Goal: Transaction & Acquisition: Purchase product/service

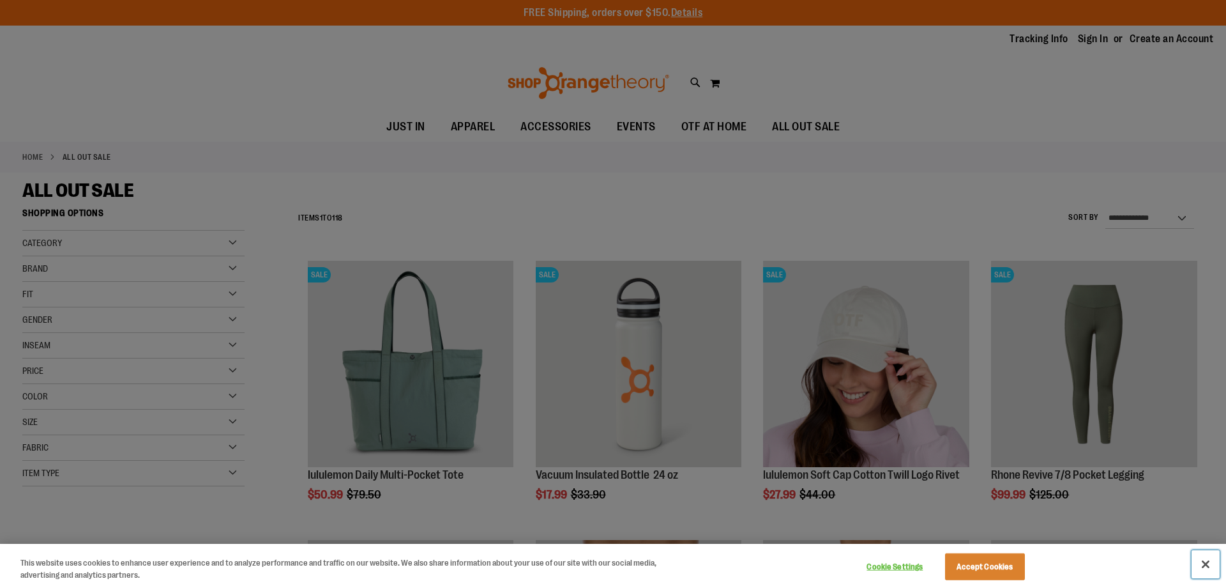
click at [1207, 563] on button "Close" at bounding box center [1206, 564] width 28 height 28
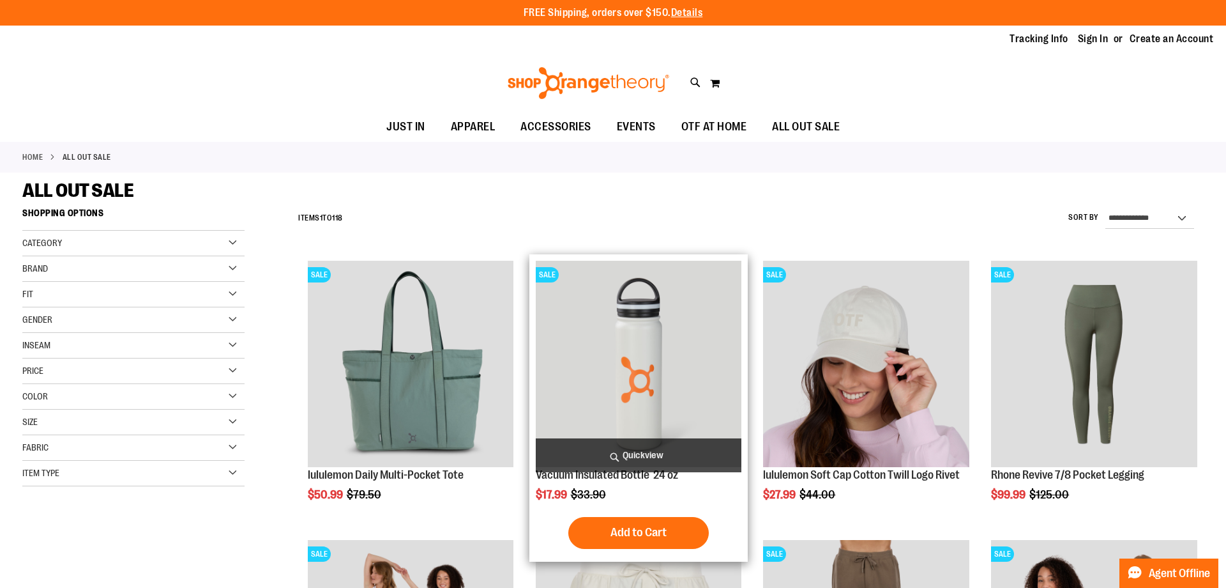
click at [648, 450] on span "Quickview" at bounding box center [639, 455] width 206 height 34
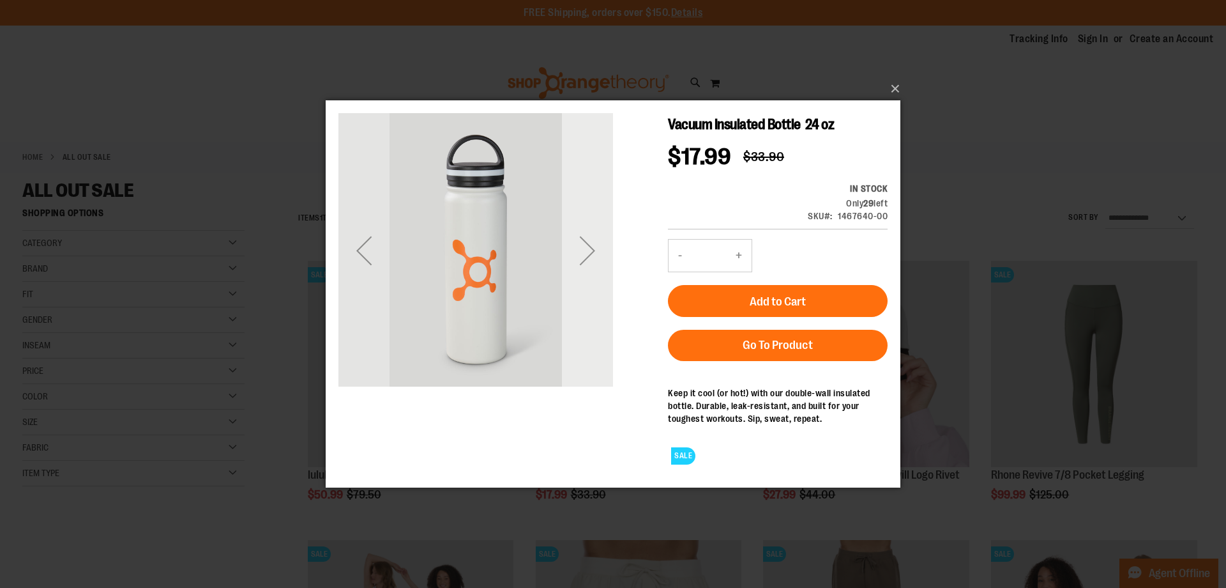
click at [586, 255] on div "Next" at bounding box center [587, 250] width 51 height 51
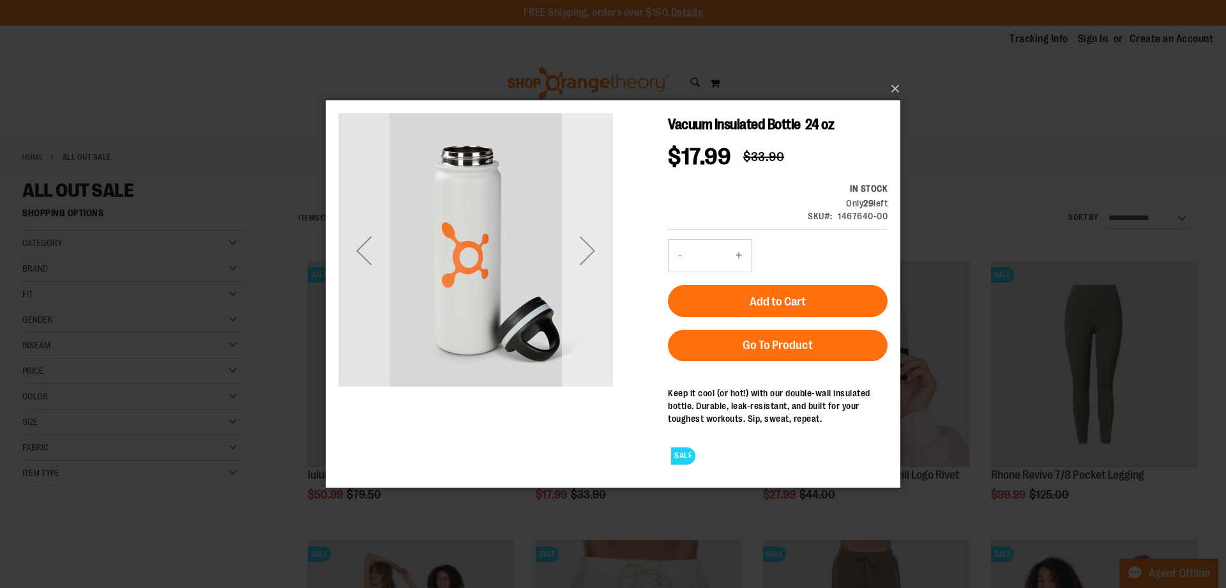
click at [586, 255] on div "Next" at bounding box center [587, 250] width 51 height 51
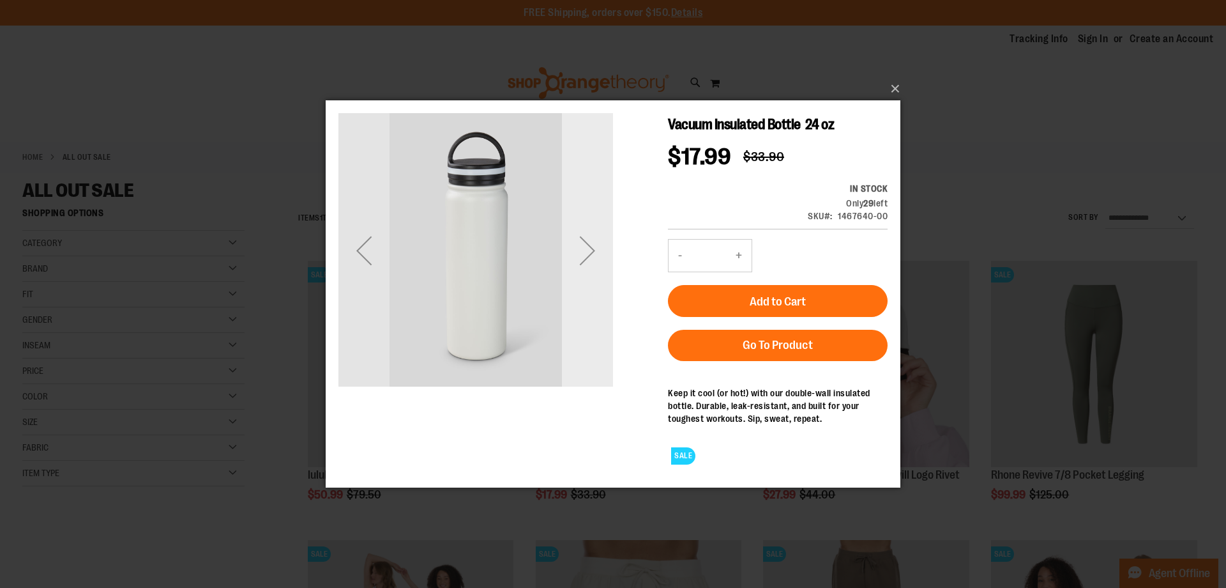
click at [586, 255] on div "Next" at bounding box center [587, 250] width 51 height 51
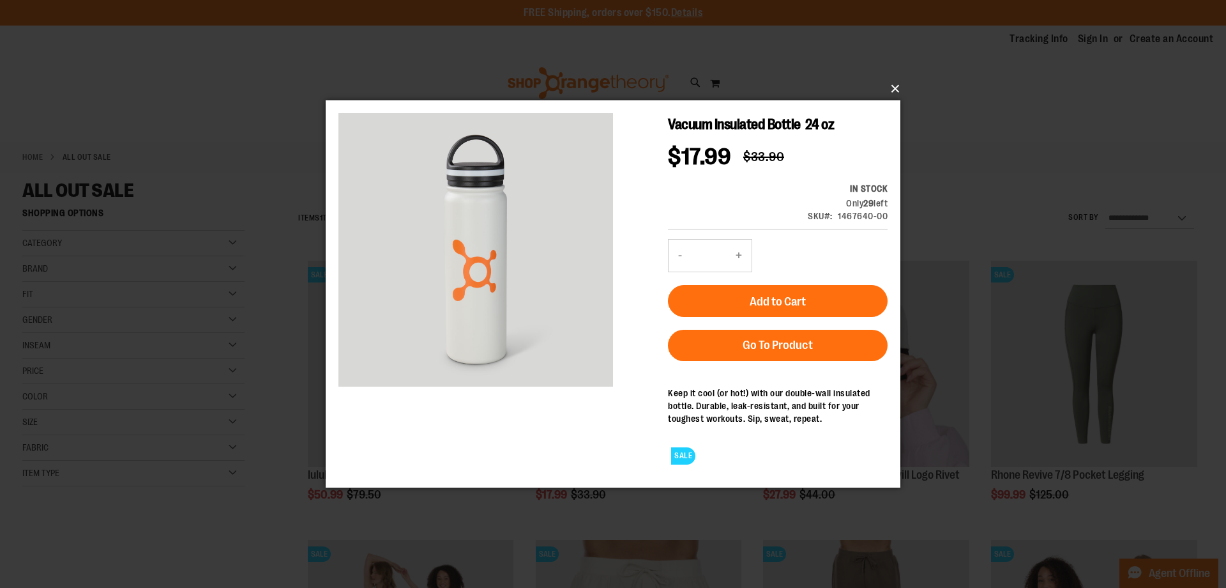
click at [893, 87] on button "×" at bounding box center [617, 89] width 575 height 28
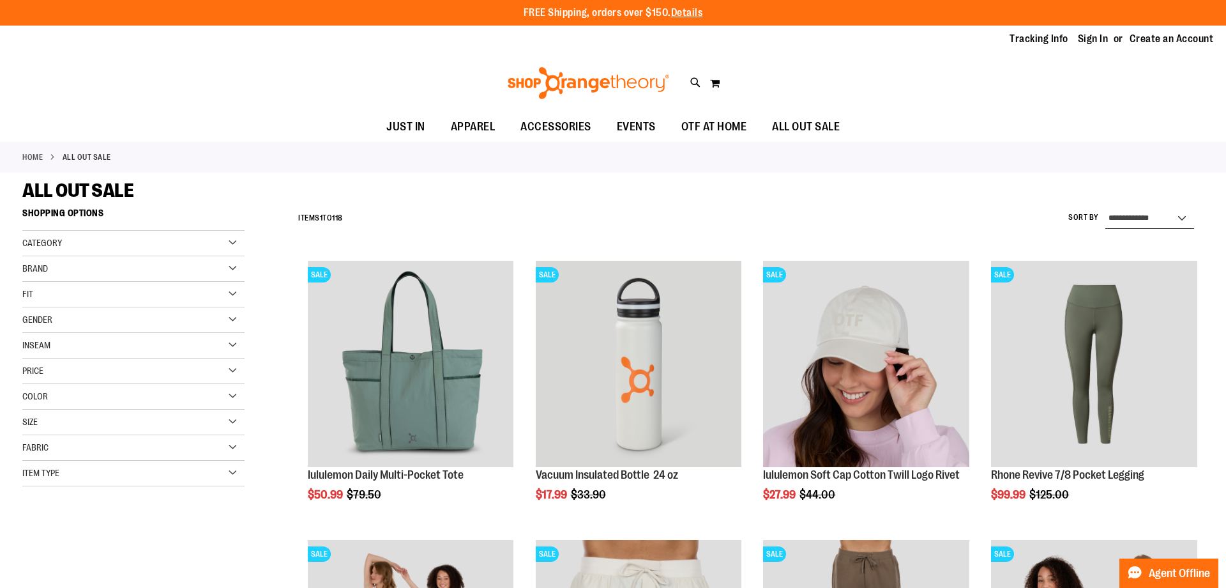
click at [1106, 208] on select "**********" at bounding box center [1150, 218] width 89 height 20
select select "*********"
click option "**********" at bounding box center [0, 0] width 0 height 0
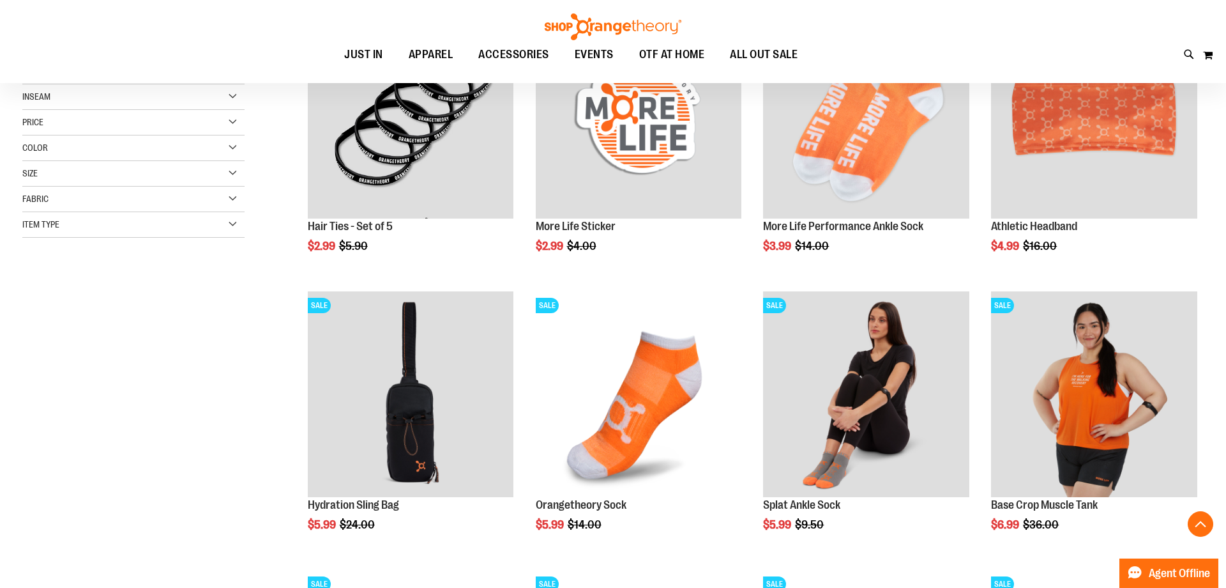
scroll to position [310, 0]
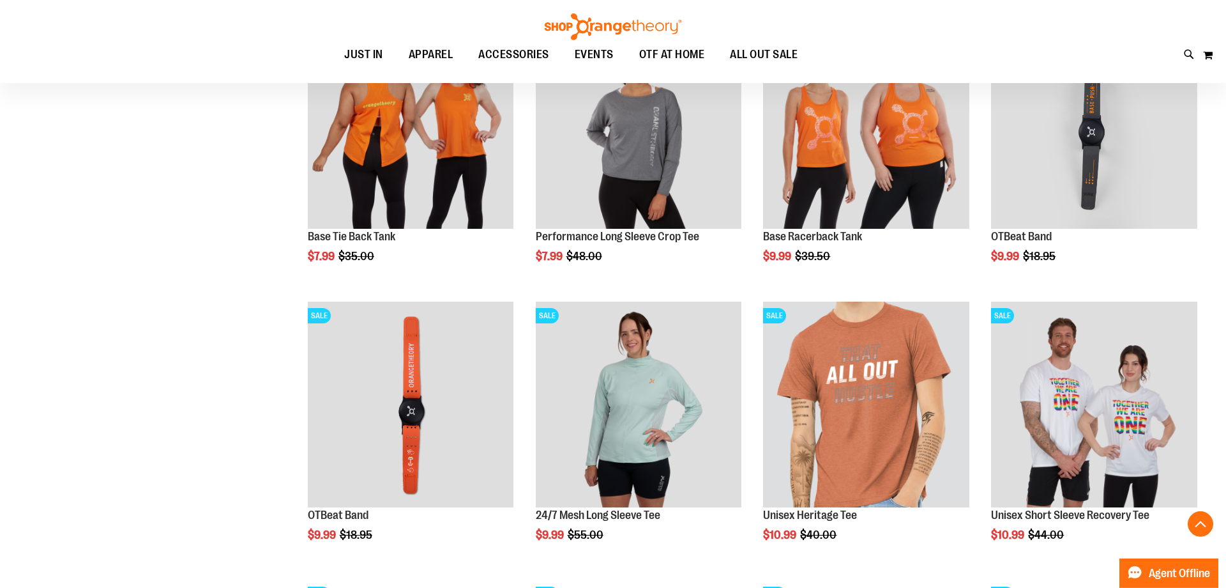
scroll to position [853, 0]
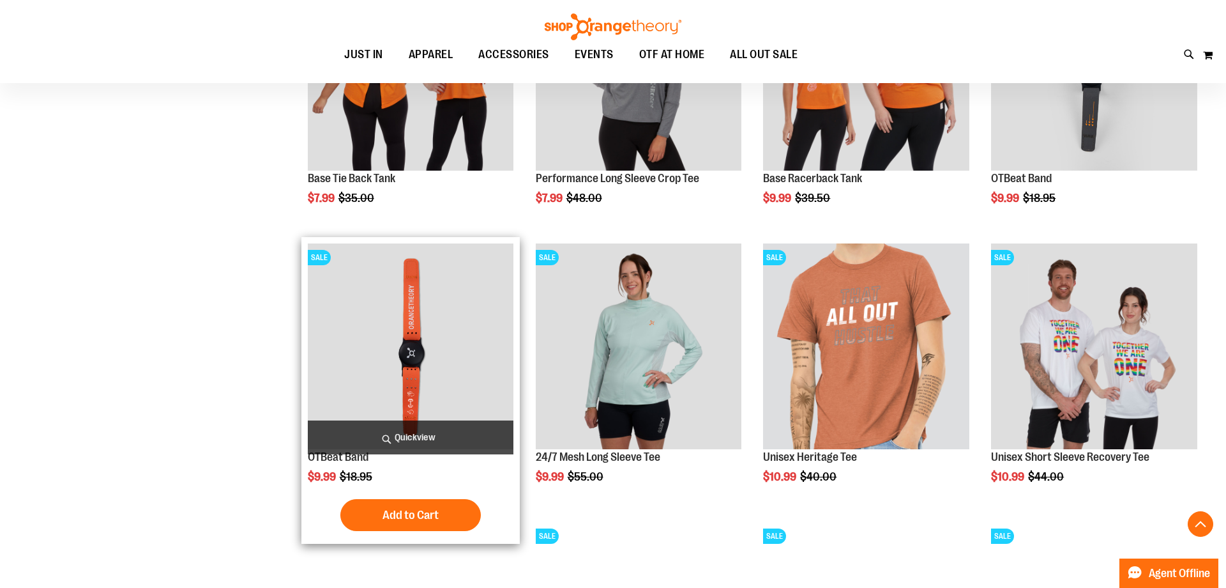
click at [405, 438] on span "Quickview" at bounding box center [411, 437] width 206 height 34
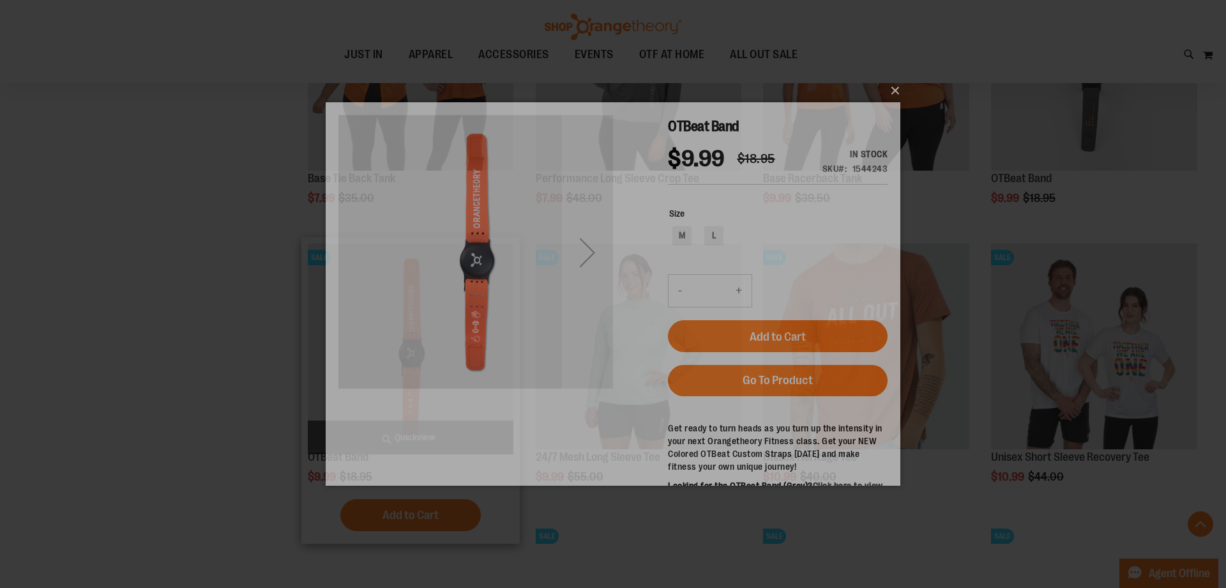
scroll to position [0, 0]
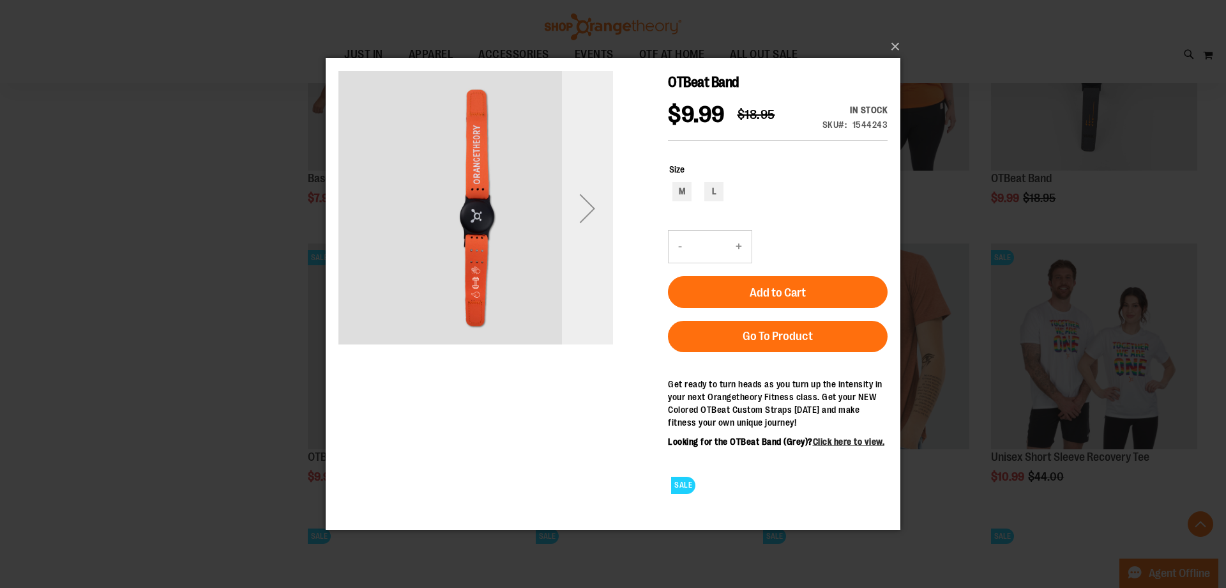
click at [586, 201] on div "Next" at bounding box center [587, 208] width 51 height 51
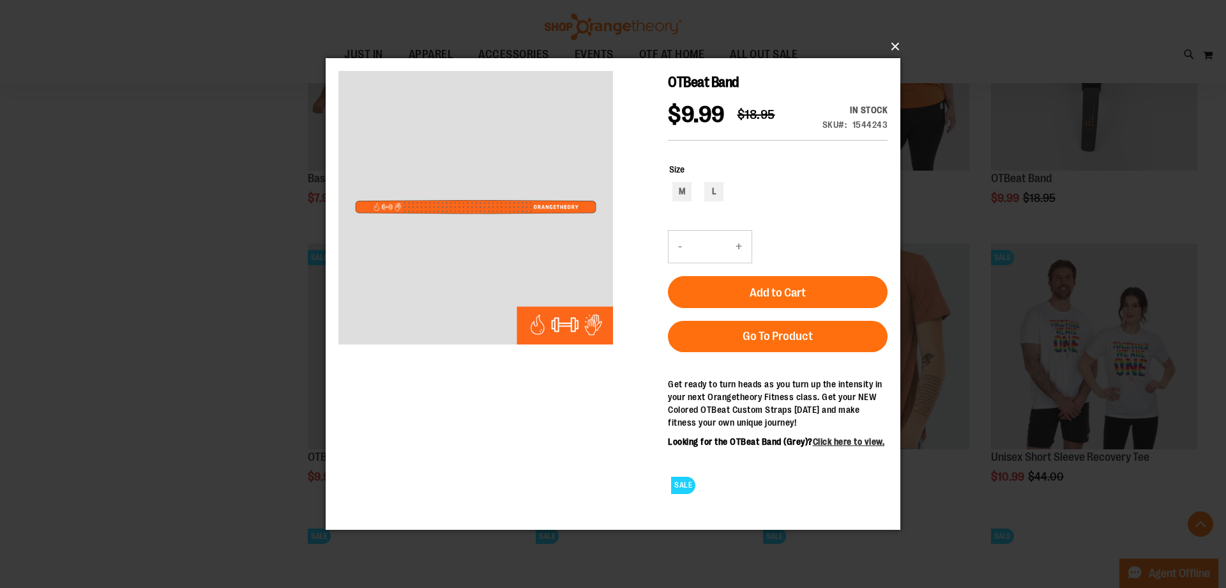
click at [893, 50] on button "×" at bounding box center [617, 47] width 575 height 28
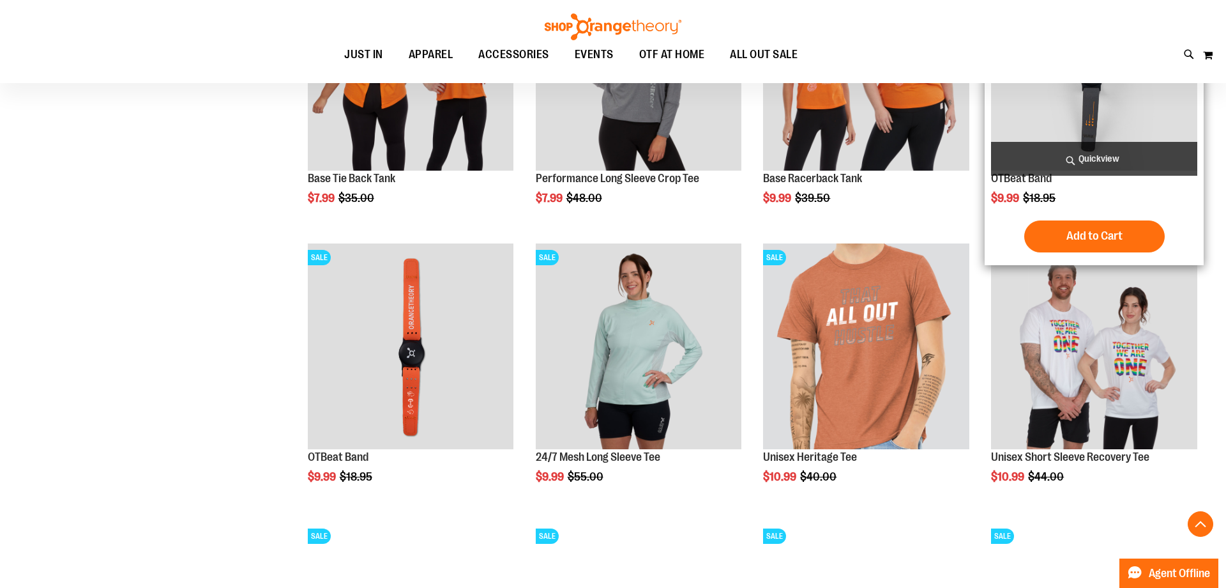
click at [1051, 158] on span "Quickview" at bounding box center [1094, 159] width 206 height 34
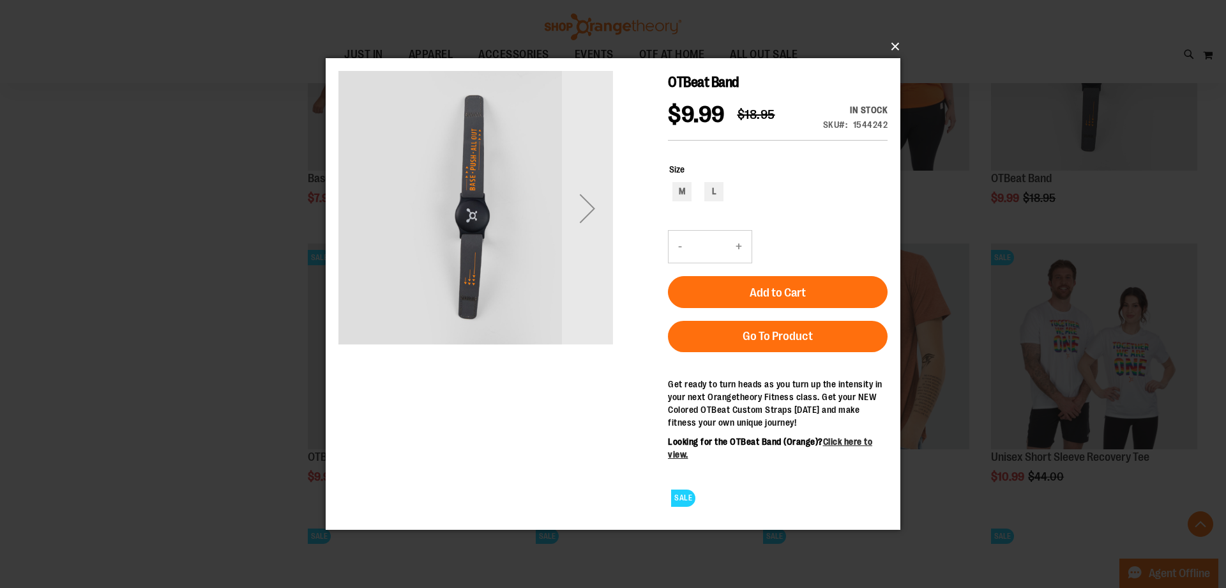
click at [894, 50] on button "×" at bounding box center [617, 47] width 575 height 28
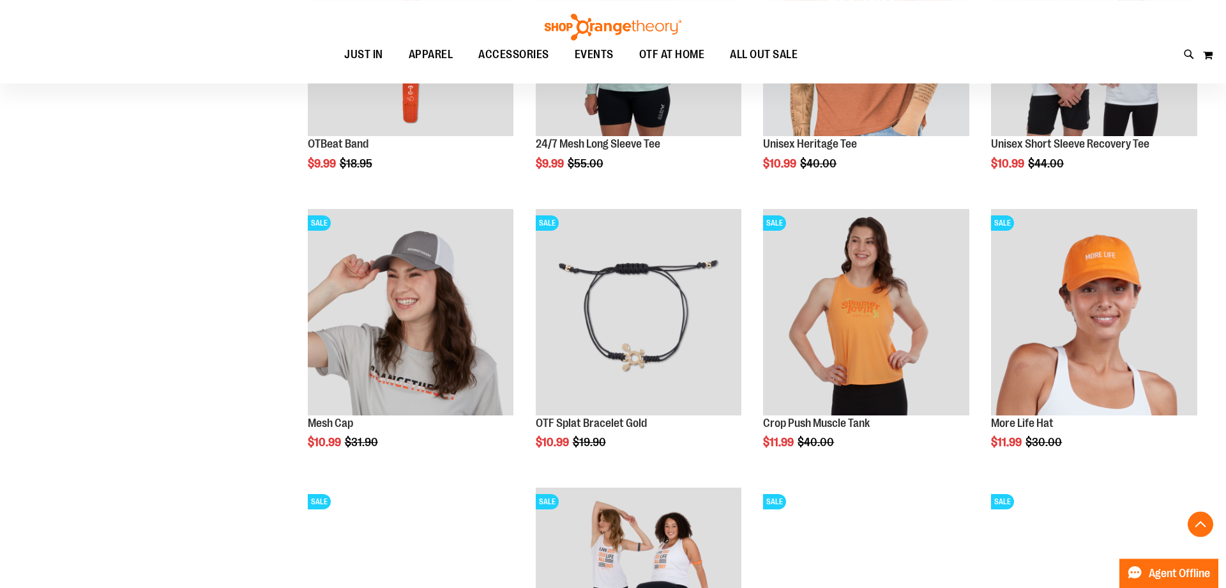
scroll to position [1179, 0]
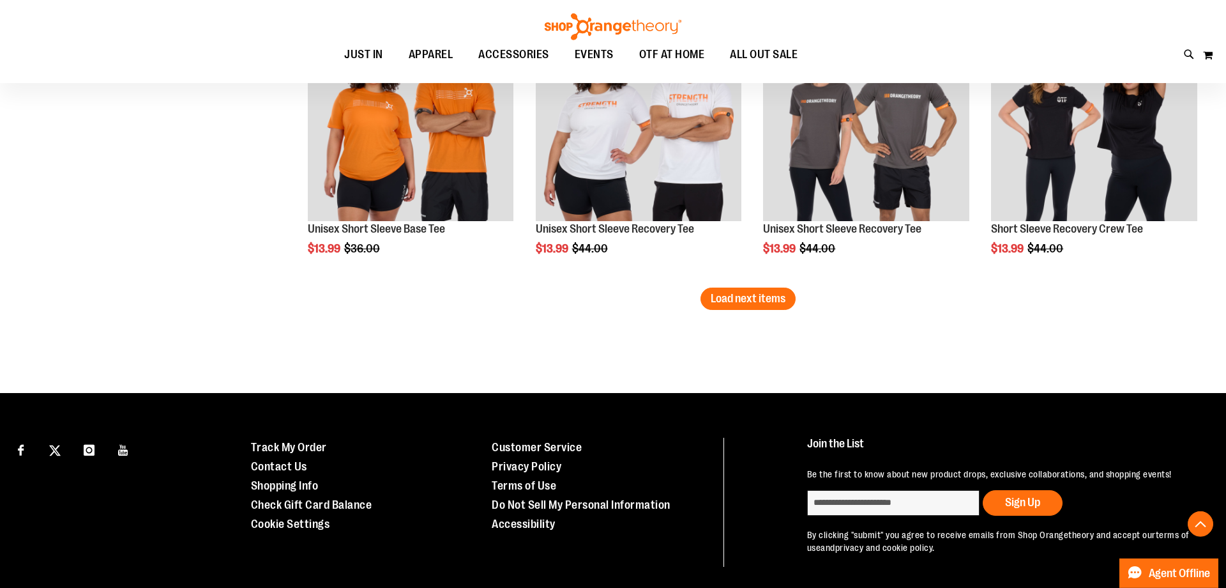
scroll to position [2482, 0]
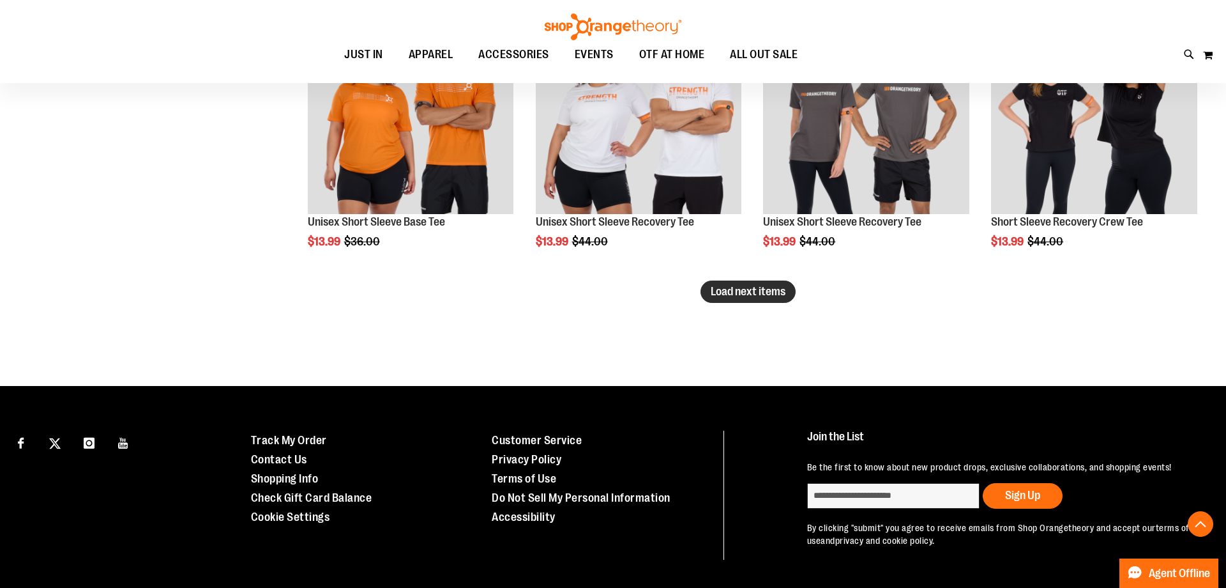
click at [757, 289] on span "Load next items" at bounding box center [748, 291] width 75 height 13
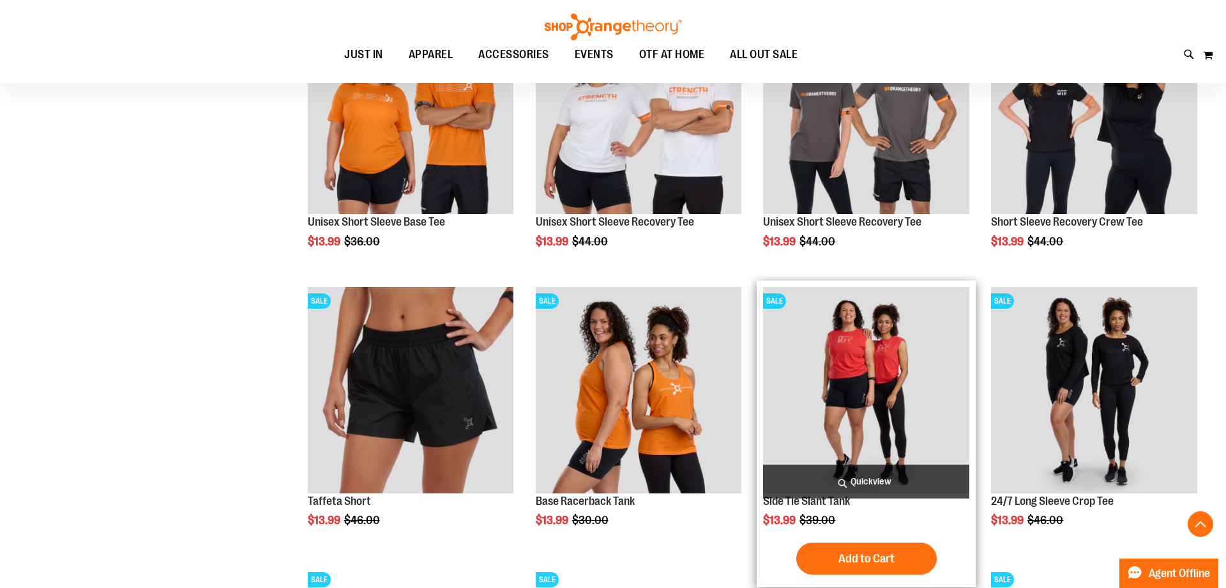
scroll to position [2374, 0]
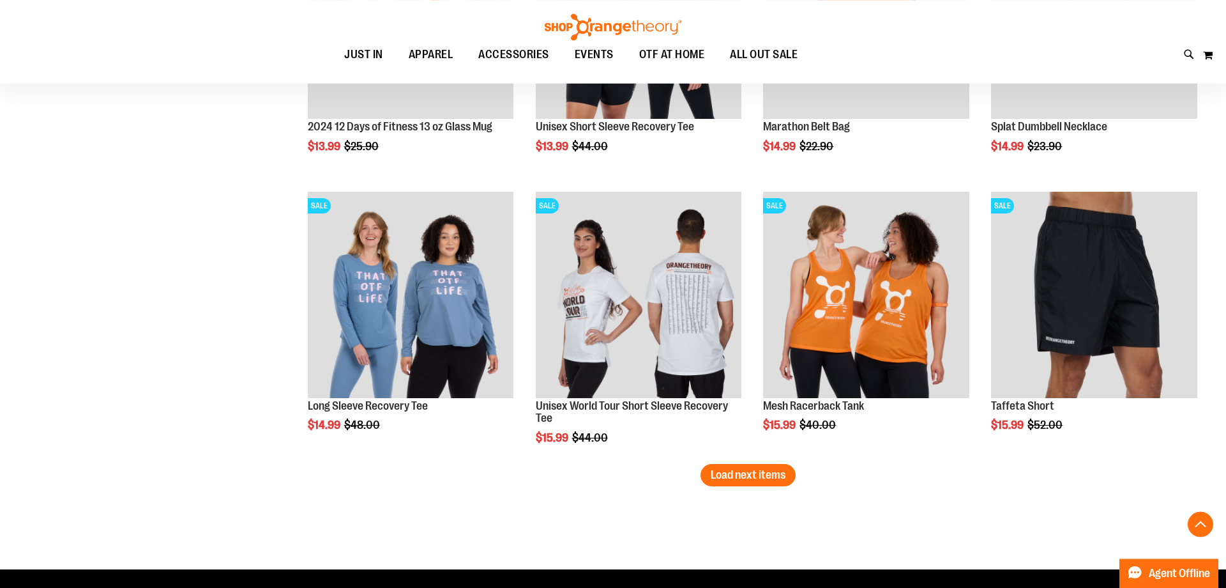
scroll to position [3134, 0]
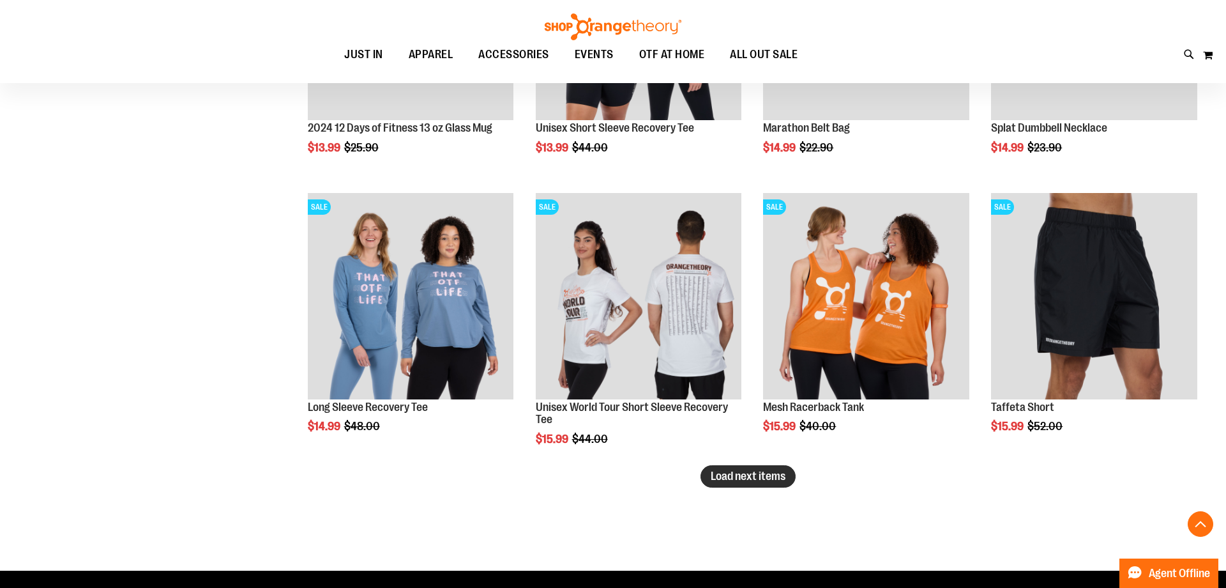
click at [751, 472] on span "Load next items" at bounding box center [748, 475] width 75 height 13
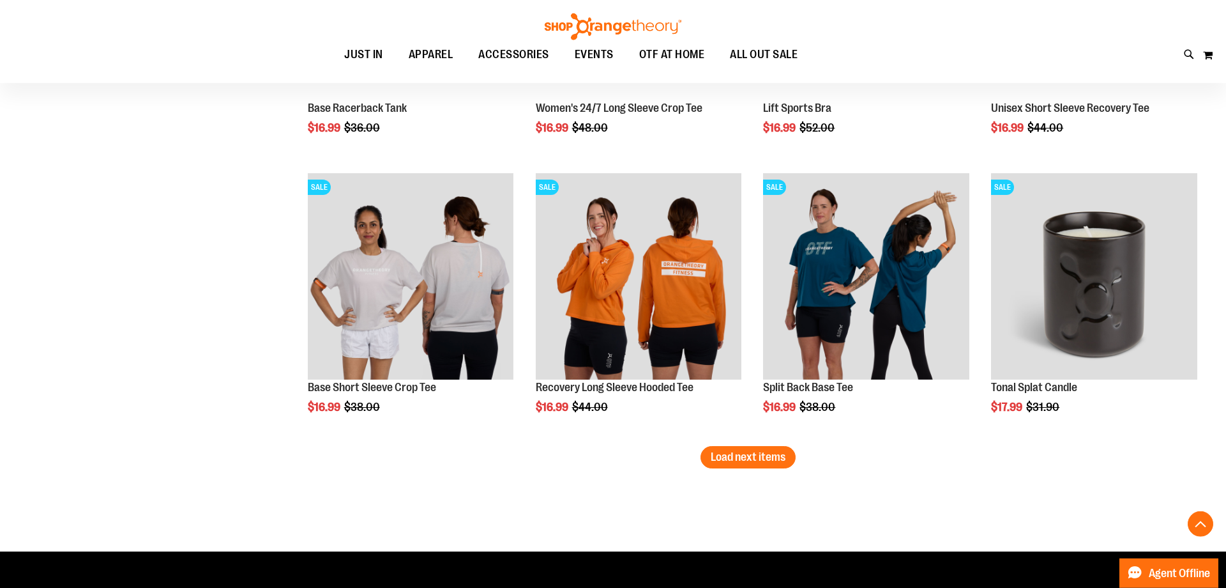
scroll to position [3894, 0]
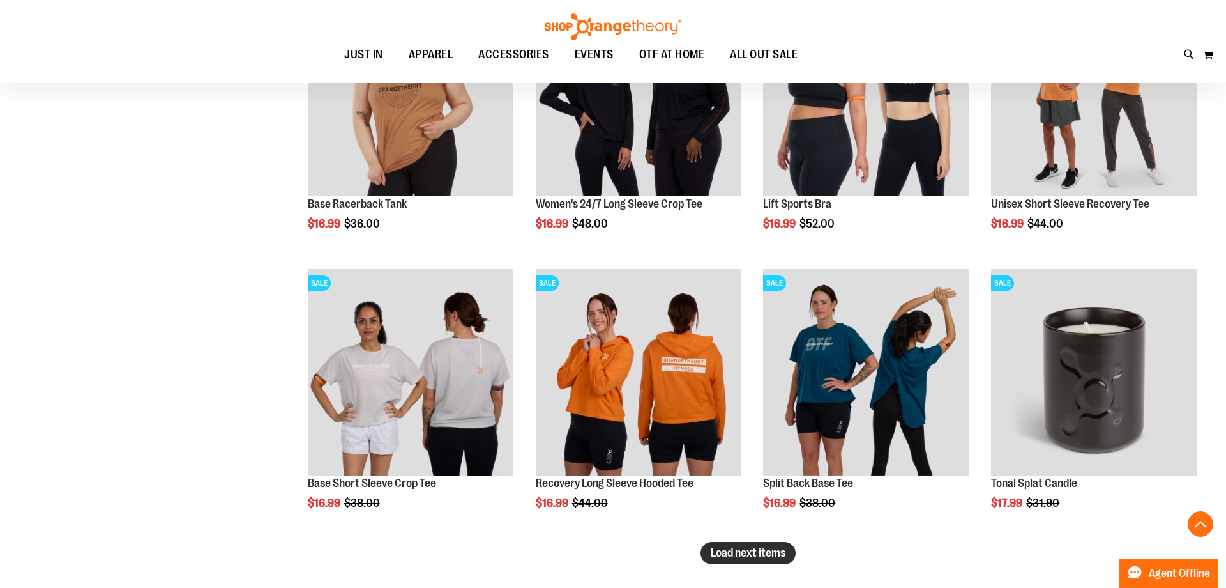
click at [747, 542] on button "Load next items" at bounding box center [748, 553] width 95 height 22
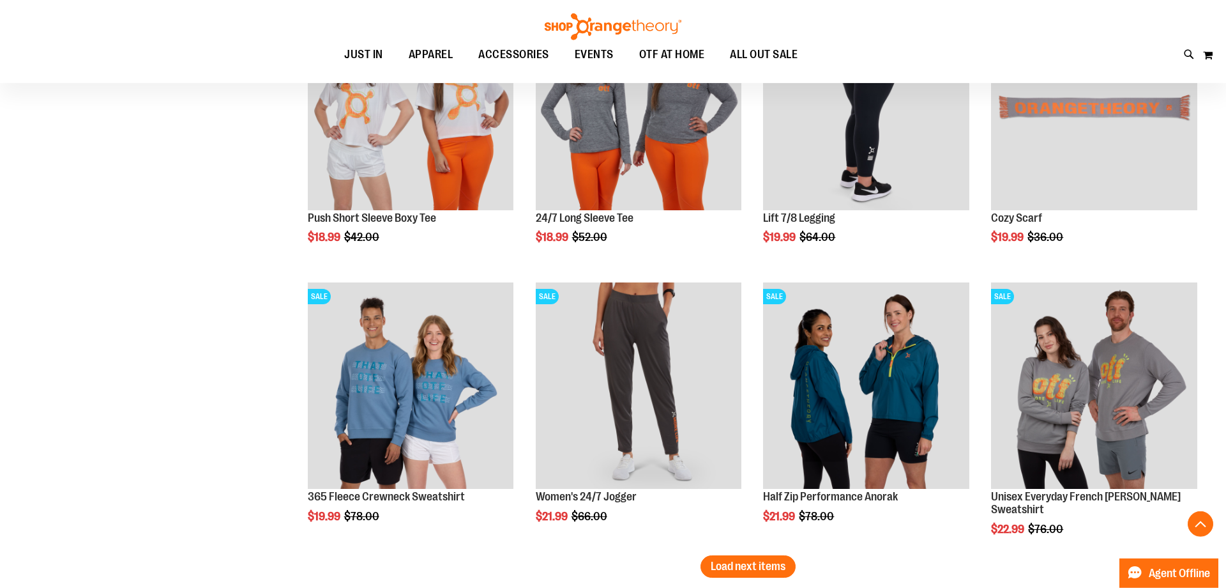
scroll to position [4762, 0]
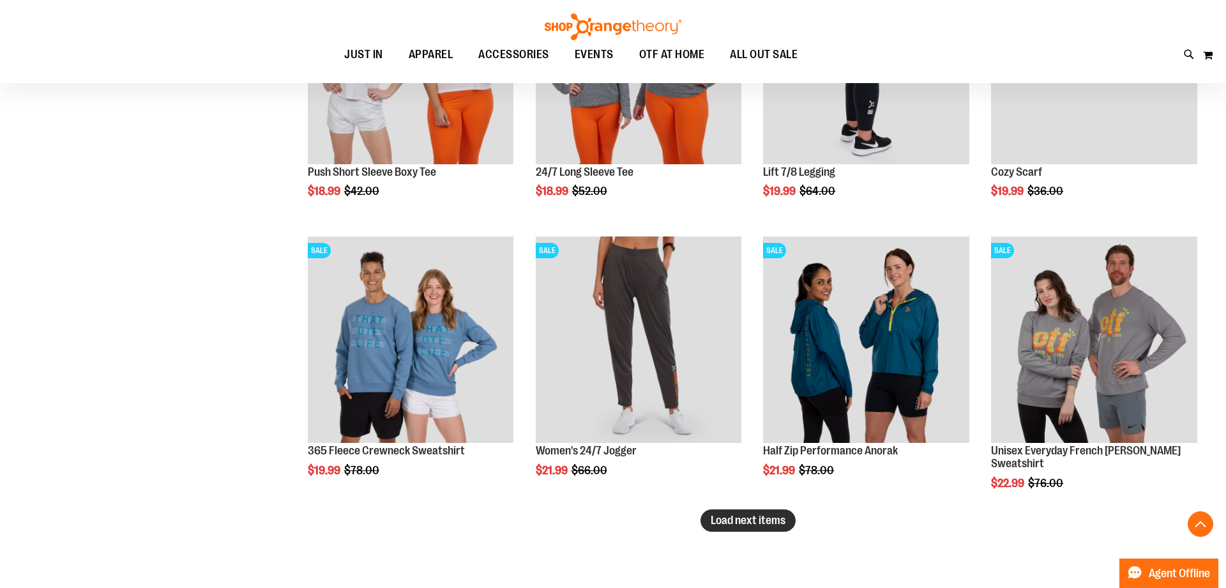
click at [743, 518] on span "Load next items" at bounding box center [748, 520] width 75 height 13
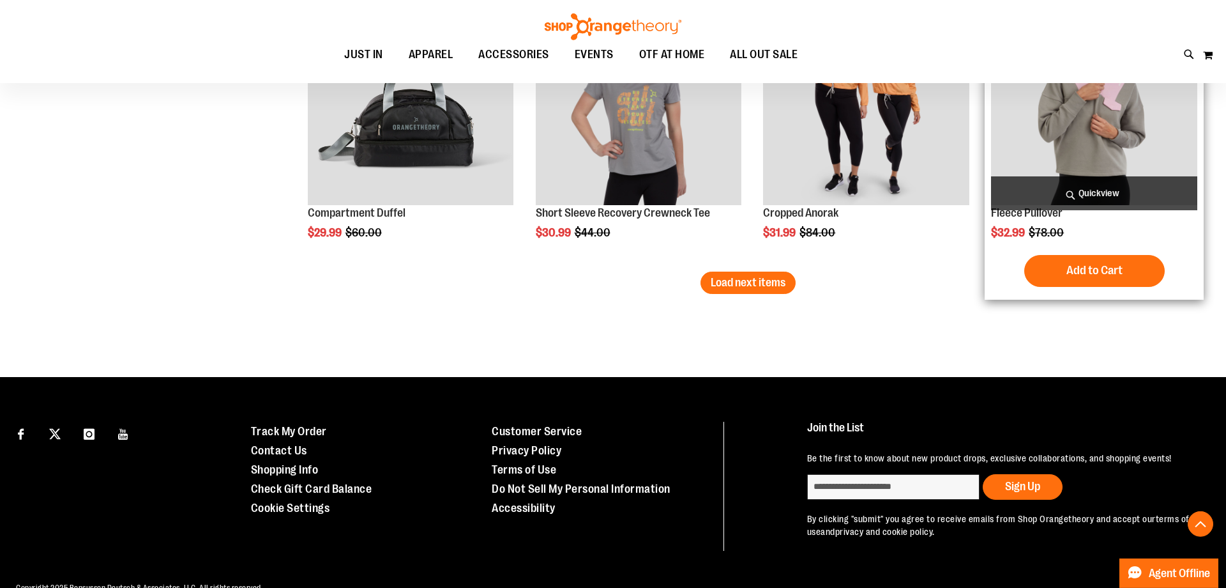
scroll to position [5848, 0]
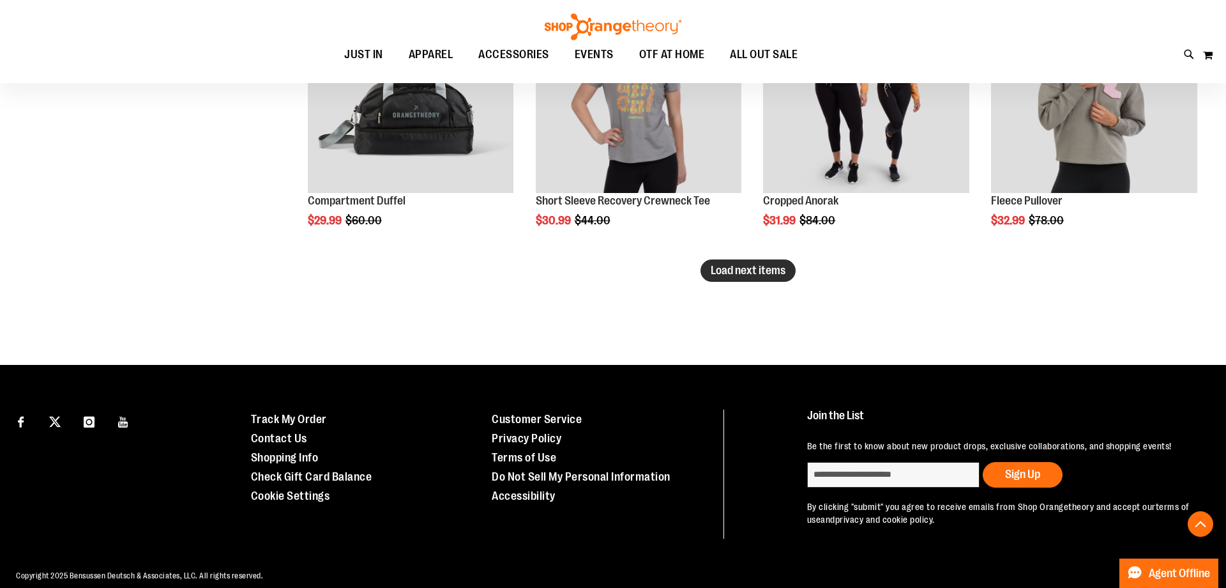
click at [754, 272] on span "Load next items" at bounding box center [748, 270] width 75 height 13
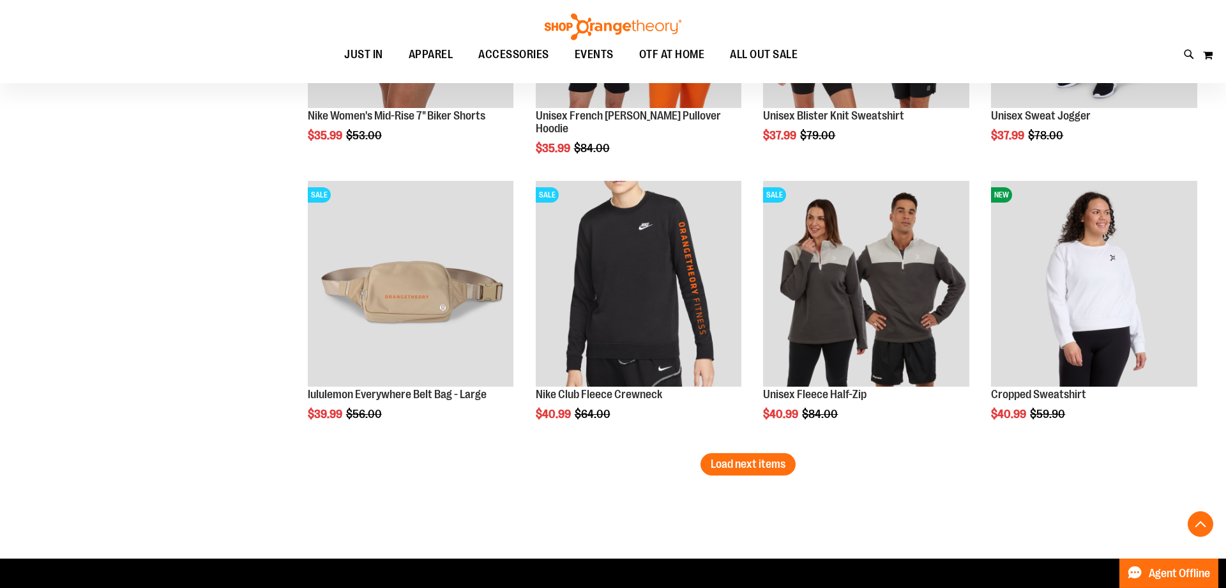
scroll to position [6493, 0]
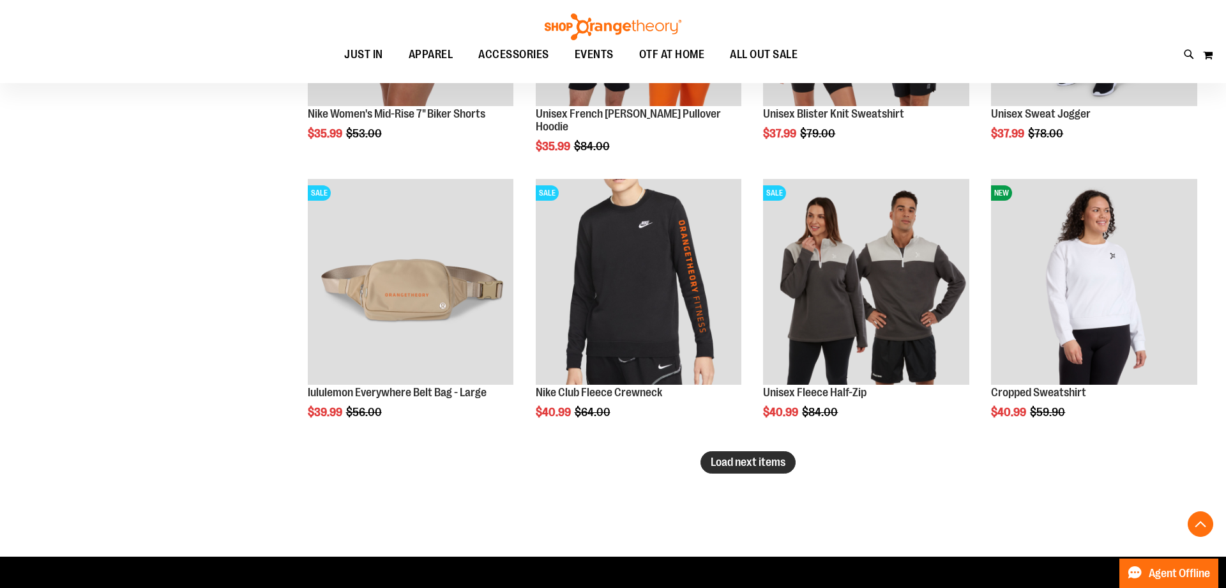
click at [736, 466] on span "Load next items" at bounding box center [748, 461] width 75 height 13
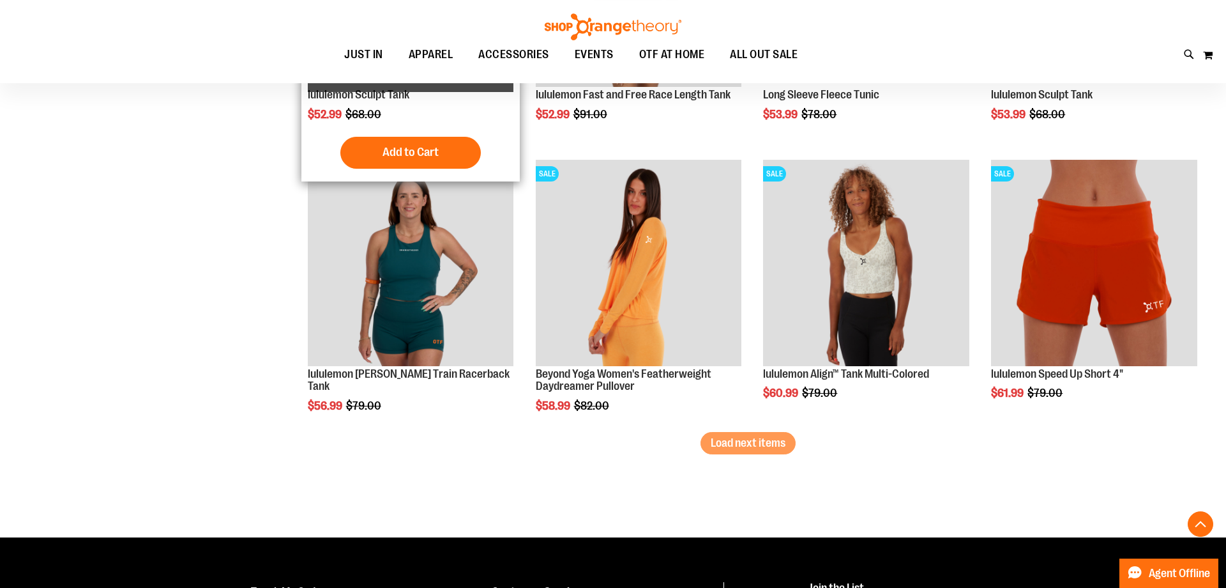
scroll to position [7361, 0]
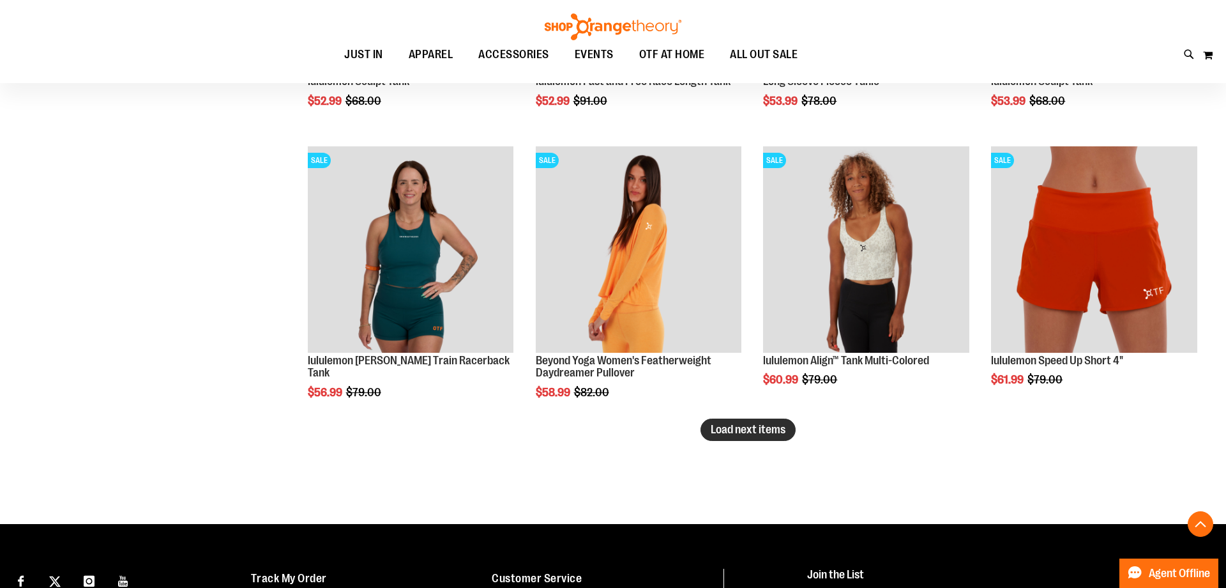
click at [731, 420] on button "Load next items" at bounding box center [748, 429] width 95 height 22
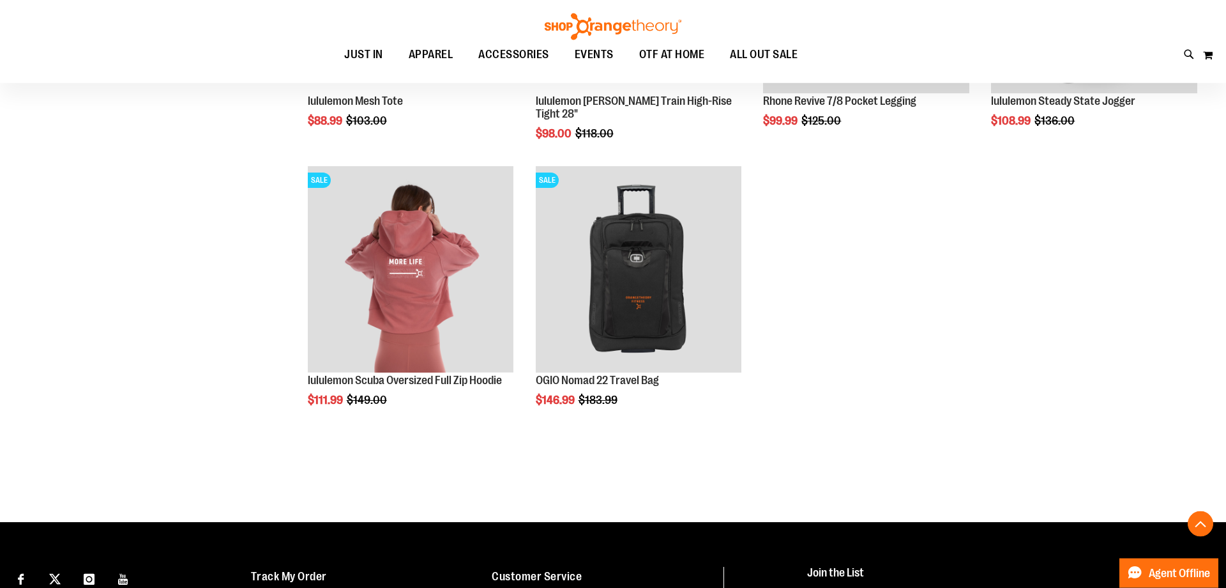
scroll to position [8230, 0]
